Goal: Navigation & Orientation: Find specific page/section

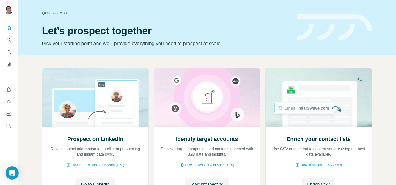
click at [13, 61] on div at bounding box center [9, 75] width 18 height 111
click at [10, 64] on icon "My lists" at bounding box center [8, 64] width 5 height 5
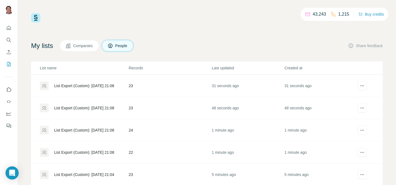
click at [142, 82] on td "23" at bounding box center [169, 86] width 83 height 22
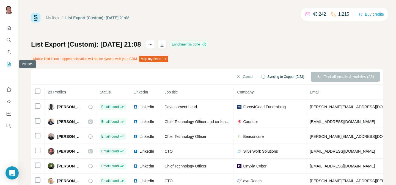
click at [12, 63] on button "My lists" at bounding box center [8, 64] width 9 height 10
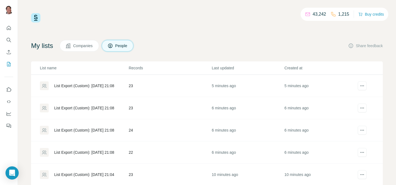
click at [137, 82] on td "23" at bounding box center [169, 86] width 83 height 22
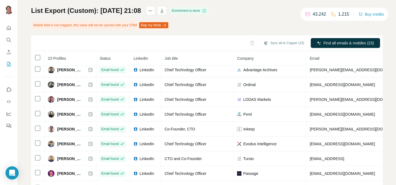
scroll to position [182, 0]
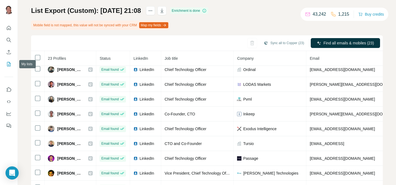
click at [11, 65] on icon "My lists" at bounding box center [8, 64] width 5 height 5
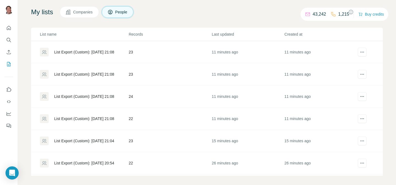
click at [152, 51] on td "23" at bounding box center [169, 52] width 83 height 22
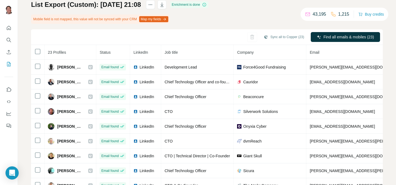
scroll to position [40, 0]
click at [7, 66] on icon "My lists" at bounding box center [9, 64] width 4 height 4
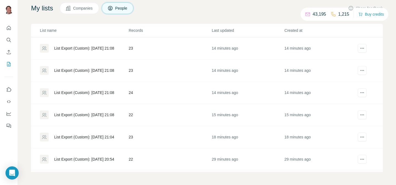
scroll to position [38, 0]
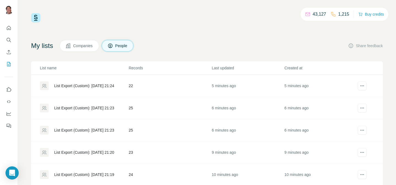
click at [114, 84] on div "List Export (Custom): [DATE] 21:24" at bounding box center [84, 85] width 60 height 5
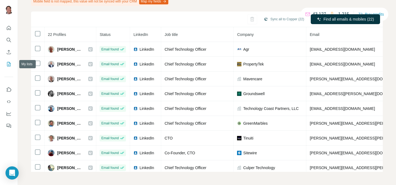
click at [12, 66] on button "My lists" at bounding box center [8, 64] width 9 height 10
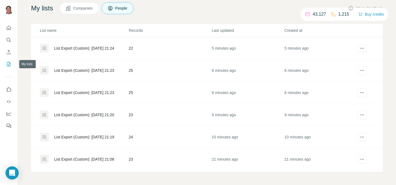
scroll to position [38, 0]
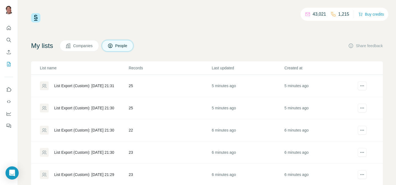
click at [128, 87] on div "List Export (Custom): [DATE] 21:31" at bounding box center [84, 86] width 88 height 9
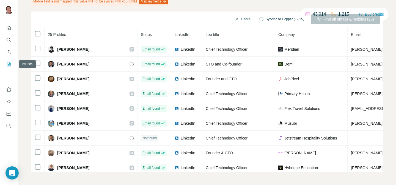
click at [6, 61] on button "My lists" at bounding box center [8, 64] width 9 height 10
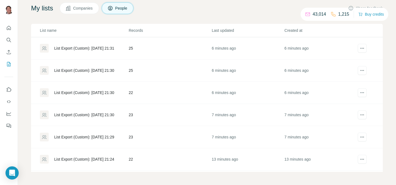
scroll to position [38, 0]
click at [147, 57] on td "25" at bounding box center [169, 48] width 83 height 22
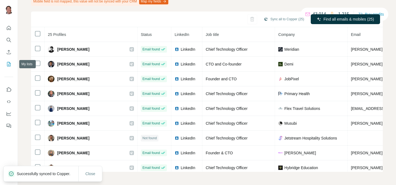
click at [9, 62] on icon "My lists" at bounding box center [8, 64] width 5 height 5
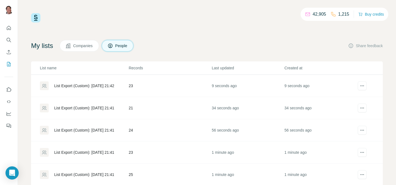
click at [160, 78] on td "23" at bounding box center [169, 86] width 83 height 22
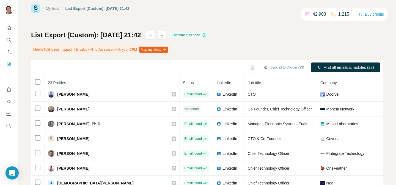
scroll to position [55, 0]
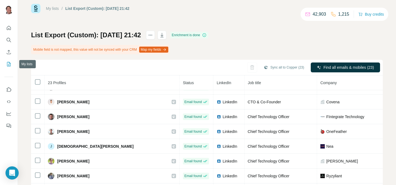
click at [9, 65] on icon "My lists" at bounding box center [9, 64] width 3 height 4
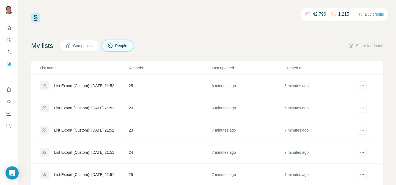
click at [146, 85] on td "25" at bounding box center [169, 86] width 83 height 22
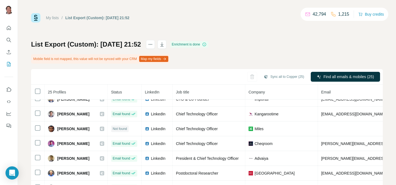
scroll to position [166, 0]
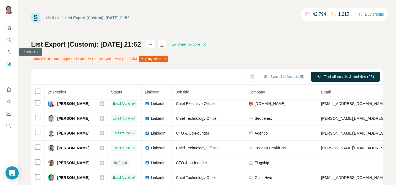
click at [7, 62] on icon "My lists" at bounding box center [9, 64] width 4 height 4
